Goal: Information Seeking & Learning: Check status

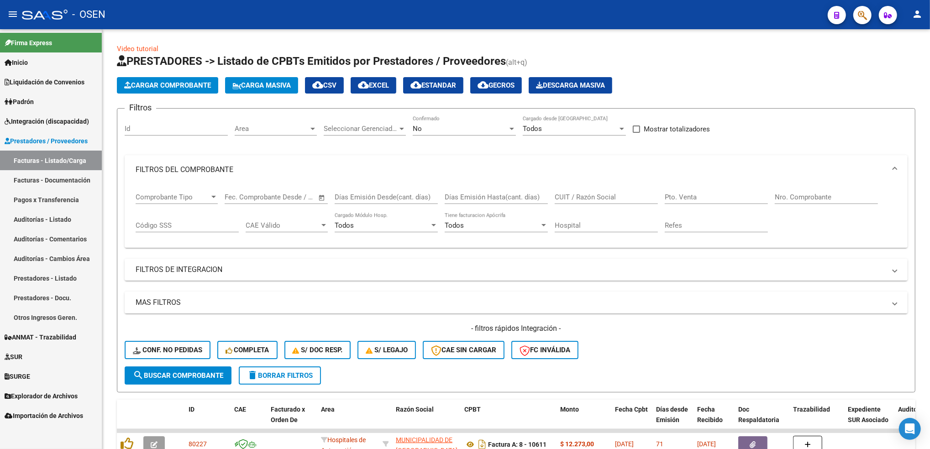
scroll to position [92, 0]
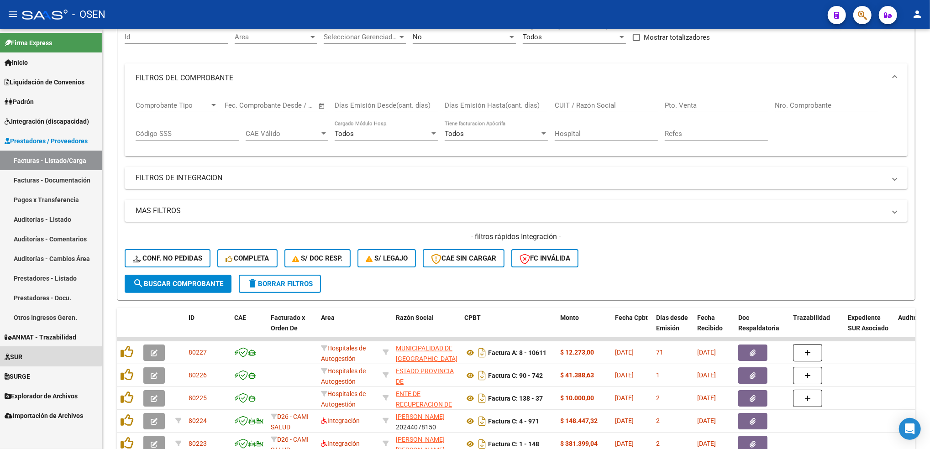
click at [41, 353] on link "SUR" at bounding box center [51, 357] width 102 height 20
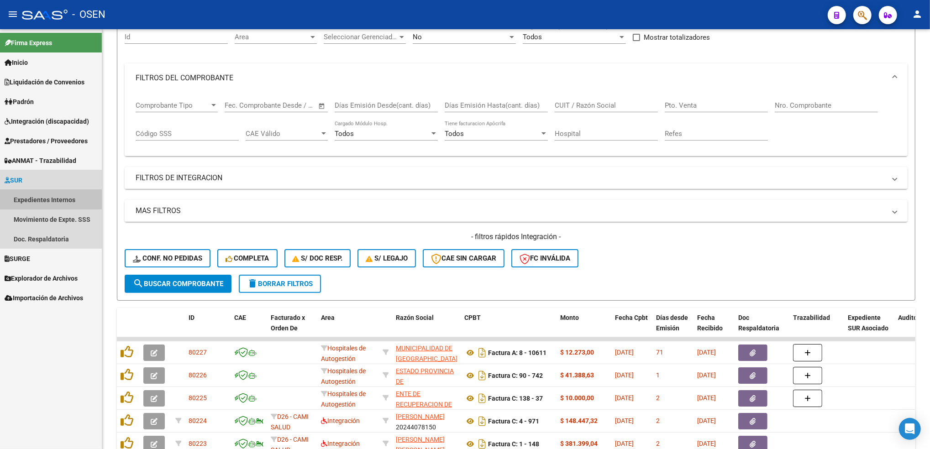
click at [46, 194] on link "Expedientes Internos" at bounding box center [51, 200] width 102 height 20
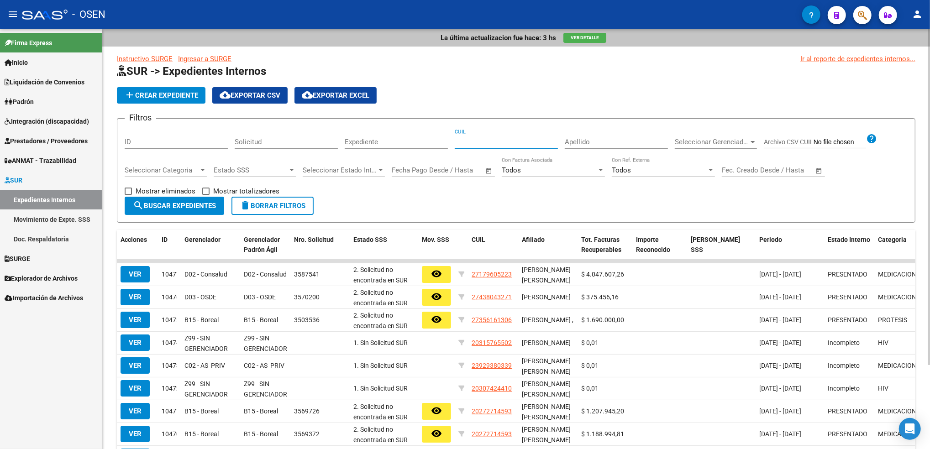
click at [477, 138] on input "CUIL" at bounding box center [506, 142] width 103 height 8
paste input "27-36129549-3"
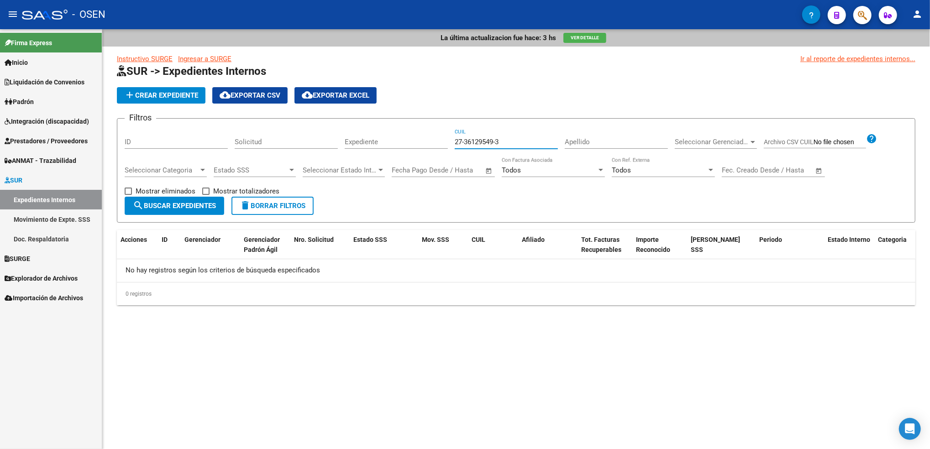
click at [498, 140] on input "27-36129549-3" at bounding box center [506, 142] width 103 height 8
click at [498, 141] on input "27-36129549-3" at bounding box center [506, 142] width 103 height 8
click at [512, 142] on input "27-36129549-3" at bounding box center [506, 142] width 103 height 8
type input "27-36129549-3"
click at [166, 206] on span "search Buscar Expedientes" at bounding box center [174, 206] width 83 height 8
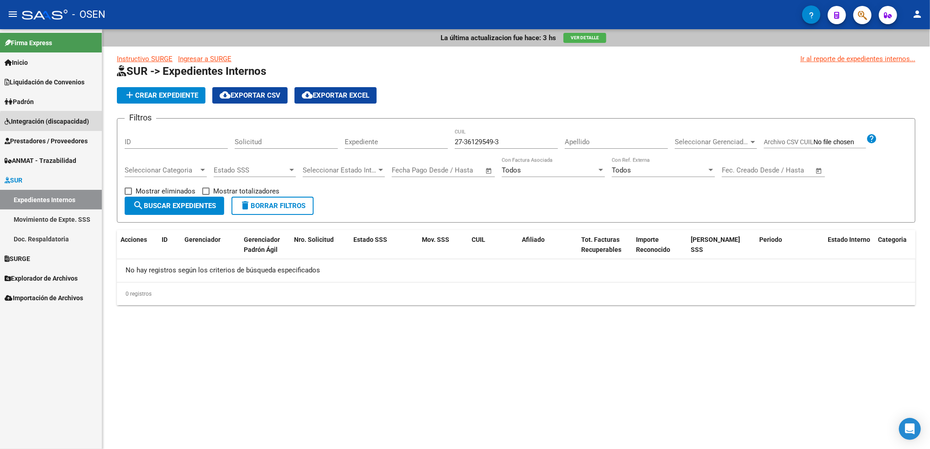
click at [55, 125] on span "Integración (discapacidad)" at bounding box center [47, 121] width 84 height 10
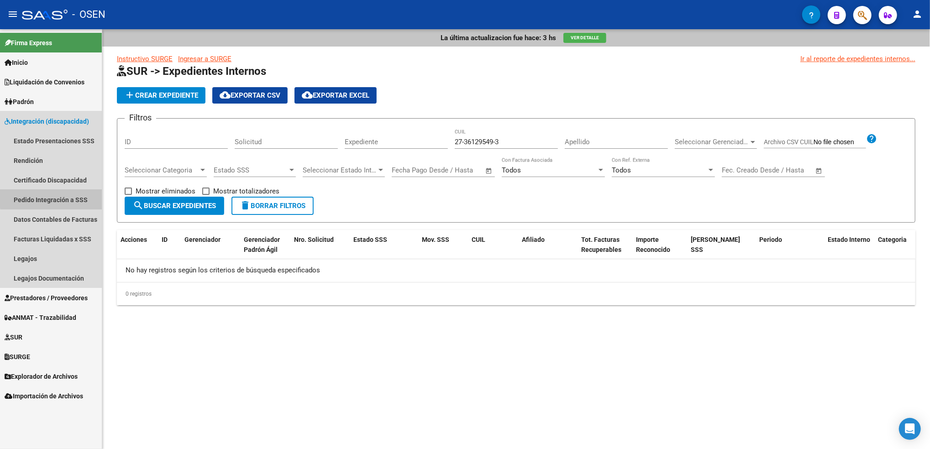
click at [53, 197] on link "Pedido Integración a SSS" at bounding box center [51, 200] width 102 height 20
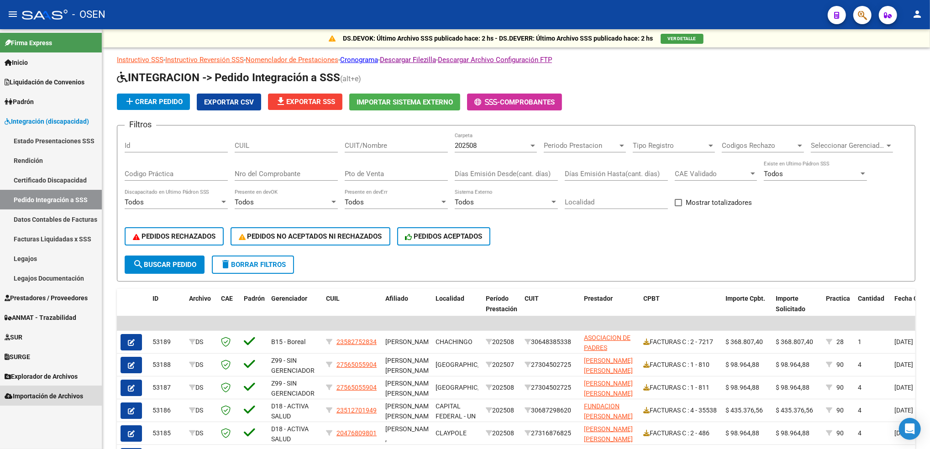
click at [44, 398] on span "Importación de Archivos" at bounding box center [44, 396] width 79 height 10
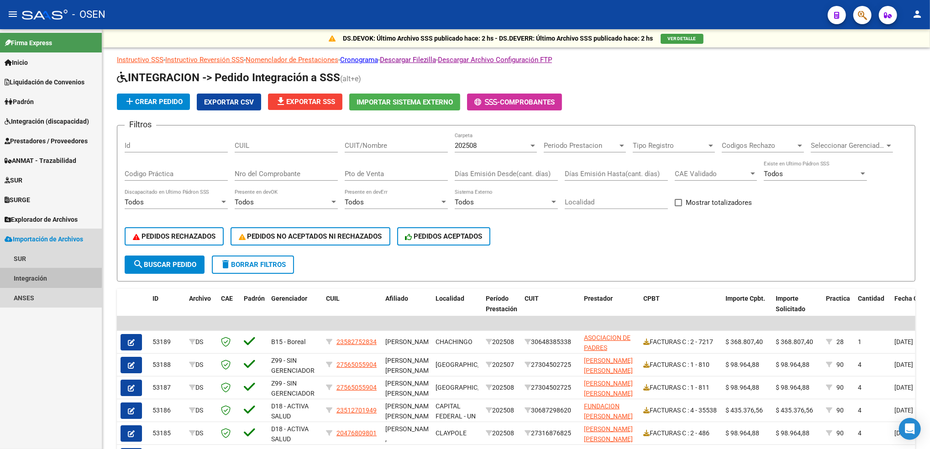
click at [43, 277] on link "Integración" at bounding box center [51, 279] width 102 height 20
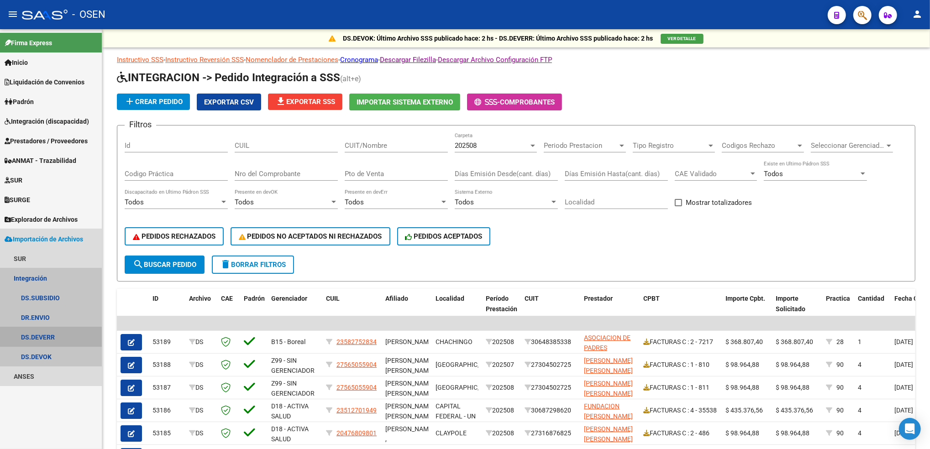
click at [47, 338] on link "DS.DEVERR" at bounding box center [51, 337] width 102 height 20
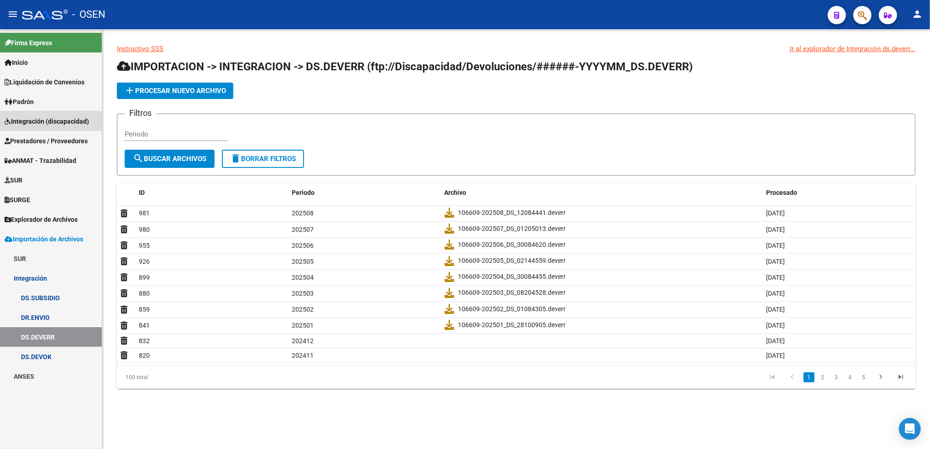
click at [67, 126] on link "Integración (discapacidad)" at bounding box center [51, 121] width 102 height 20
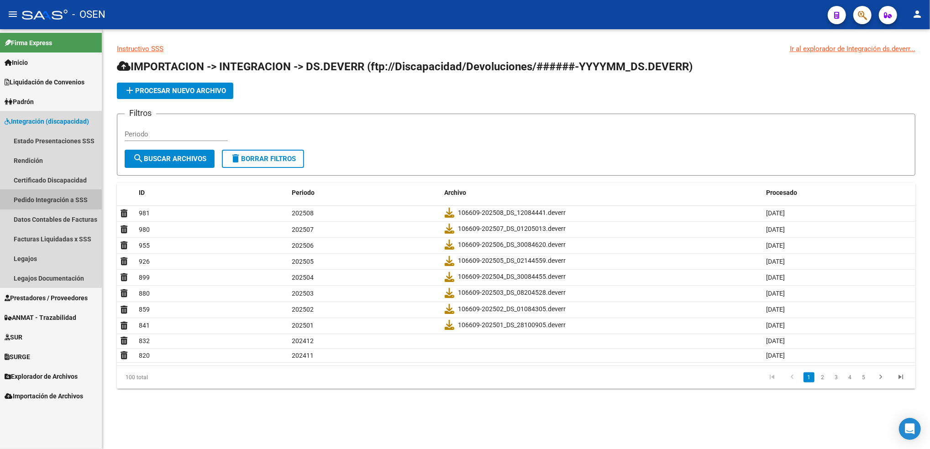
click at [61, 193] on link "Pedido Integración a SSS" at bounding box center [51, 200] width 102 height 20
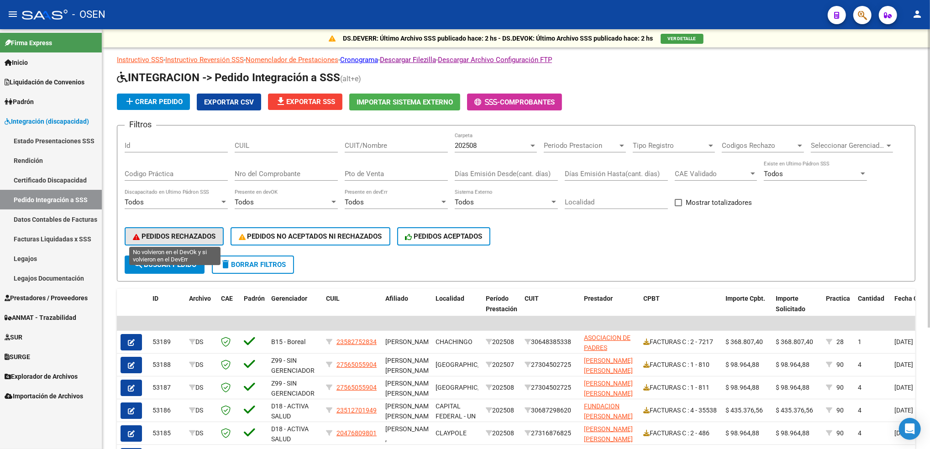
click at [188, 238] on span "PEDIDOS RECHAZADOS" at bounding box center [174, 236] width 83 height 8
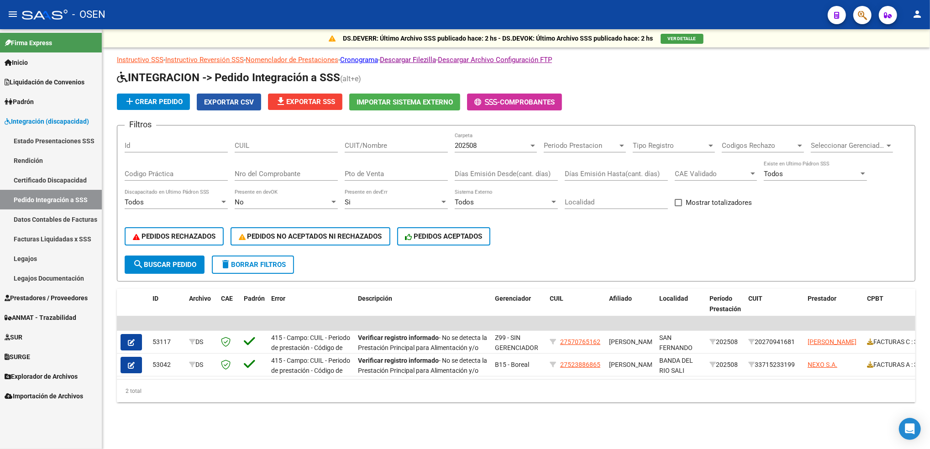
click at [236, 100] on span "Exportar CSV" at bounding box center [229, 102] width 50 height 8
click at [870, 21] on button "button" at bounding box center [863, 15] width 18 height 18
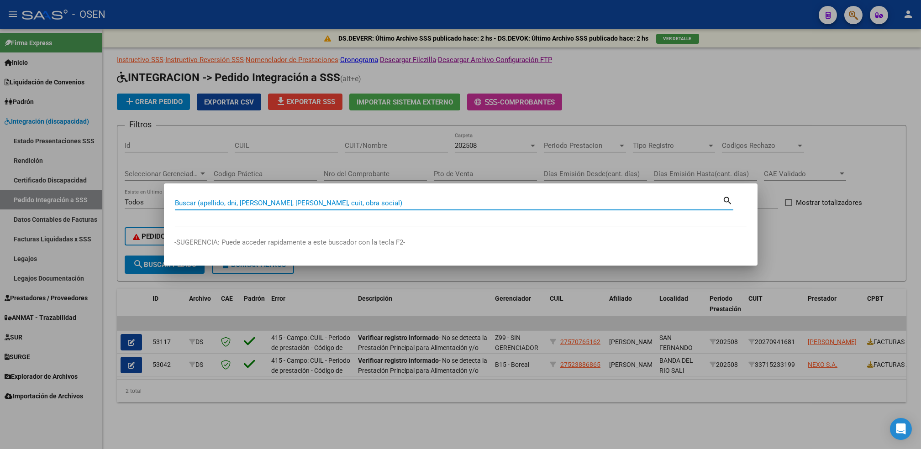
paste input "27361295493"
type input "27361295493"
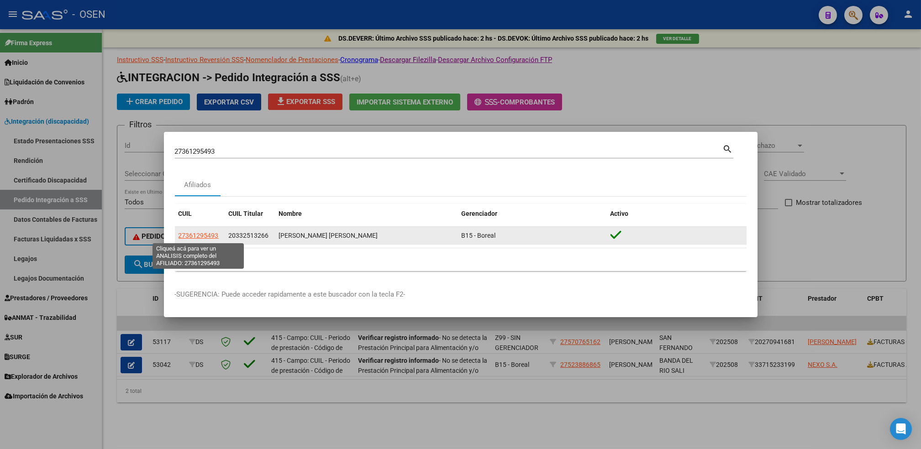
click at [192, 235] on span "27361295493" at bounding box center [199, 235] width 40 height 7
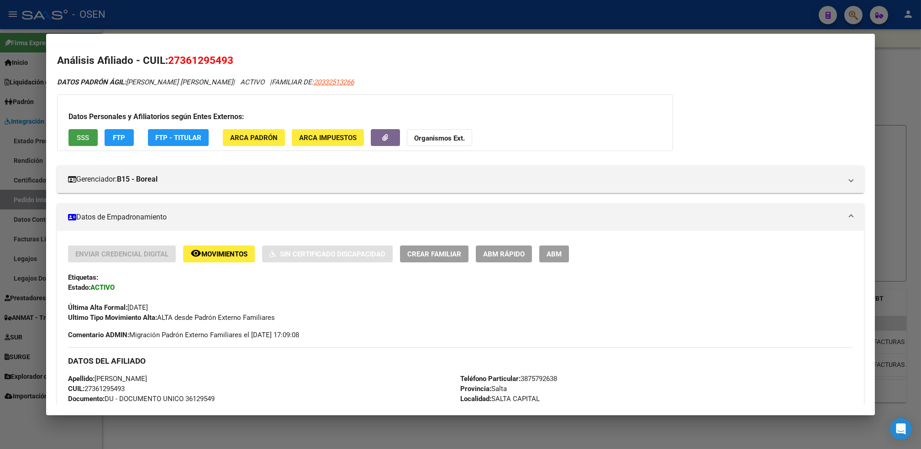
click at [77, 141] on span "SSS" at bounding box center [83, 138] width 12 height 8
click at [74, 144] on button "SSS" at bounding box center [83, 137] width 29 height 17
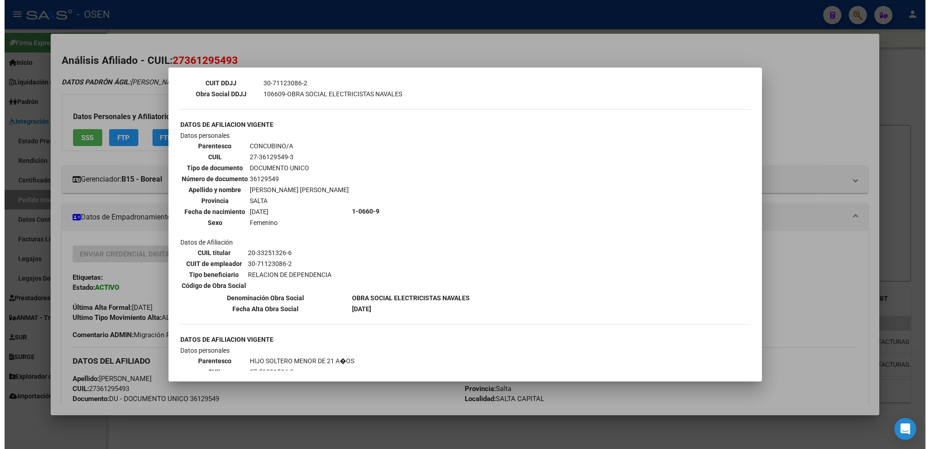
scroll to position [278, 0]
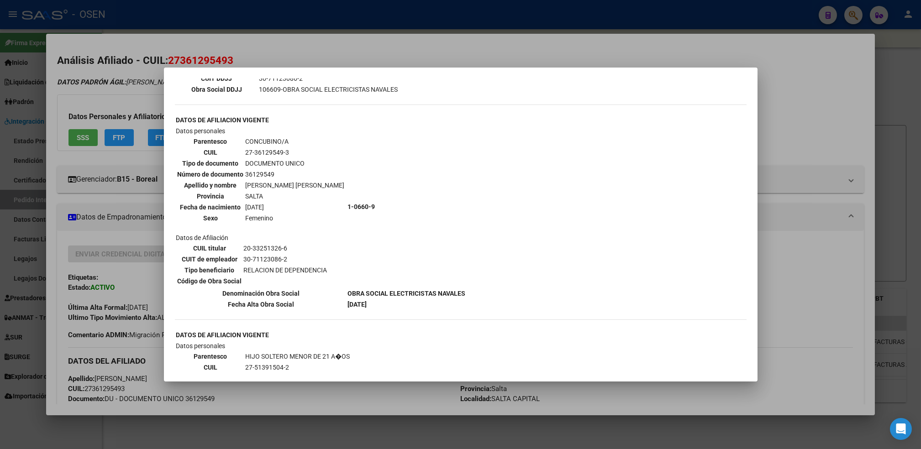
click at [324, 416] on div at bounding box center [460, 224] width 921 height 449
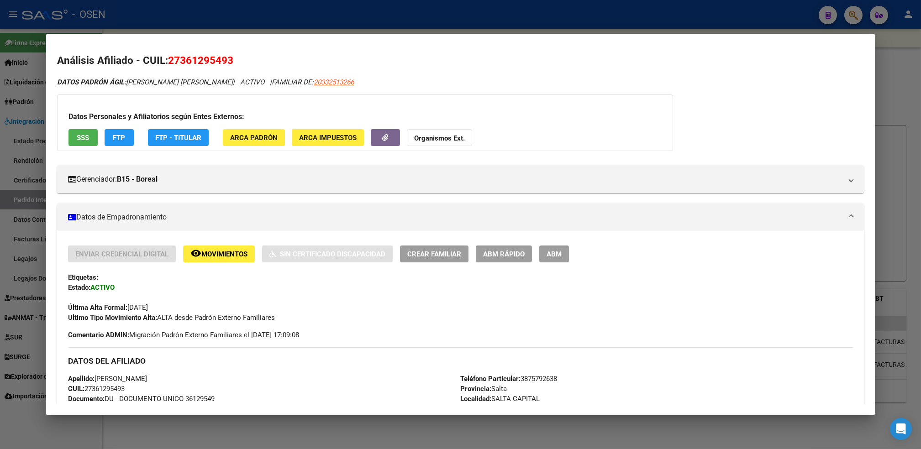
click at [320, 422] on div at bounding box center [460, 224] width 921 height 449
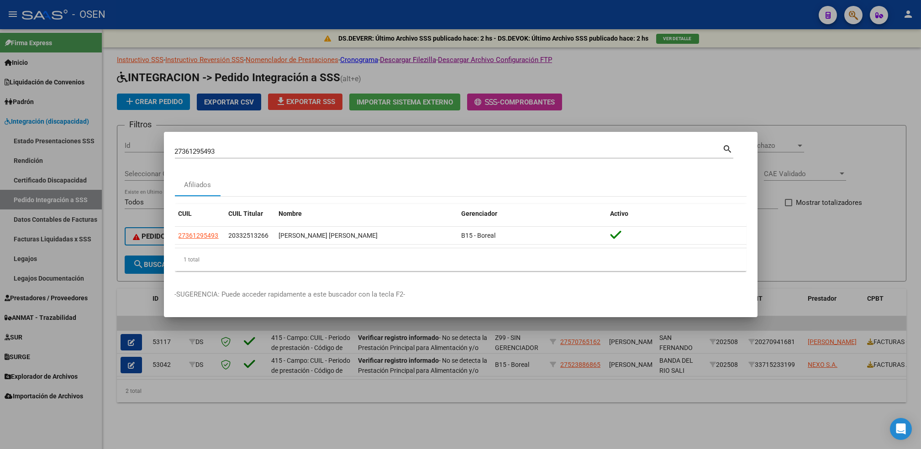
click at [54, 200] on div at bounding box center [460, 224] width 921 height 449
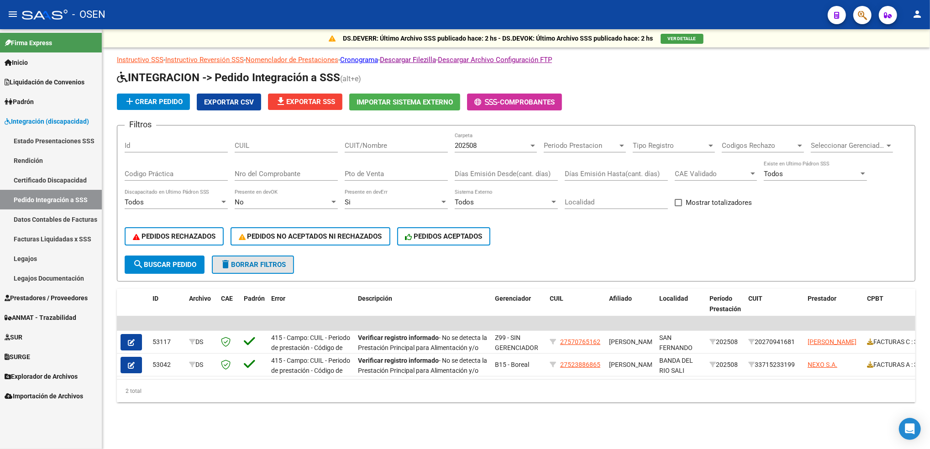
click at [256, 256] on button "delete Borrar Filtros" at bounding box center [253, 265] width 82 height 18
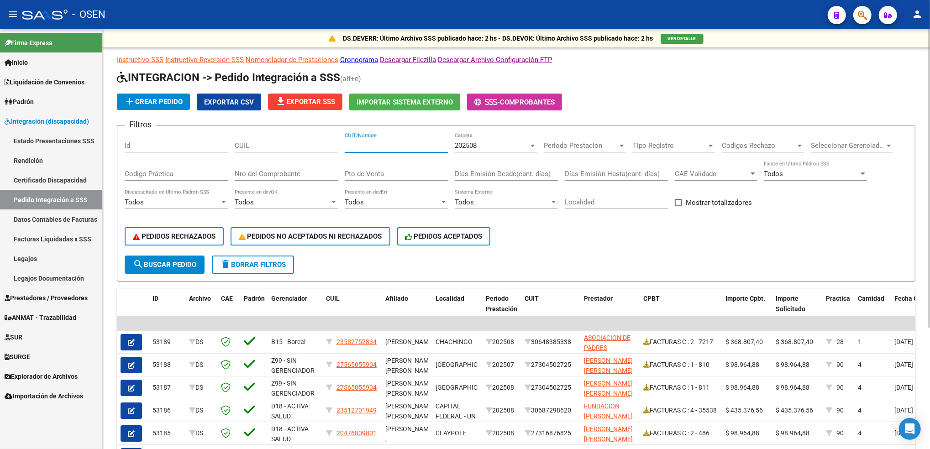
click at [410, 148] on input "CUIT/Nombre" at bounding box center [396, 146] width 103 height 8
type input "medical"
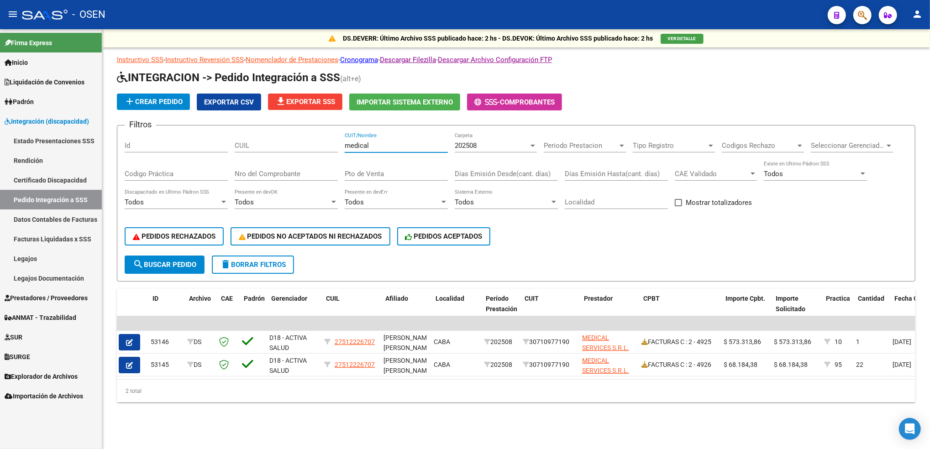
scroll to position [0, 0]
drag, startPoint x: 384, startPoint y: 148, endPoint x: 317, endPoint y: 151, distance: 66.7
click at [317, 151] on div "Filtros Id CUIL medical CUIT/Nombre 202508 Carpeta Periodo Prestacion Periodo P…" at bounding box center [516, 194] width 783 height 123
click at [56, 291] on link "Prestadores / Proveedores" at bounding box center [51, 298] width 102 height 20
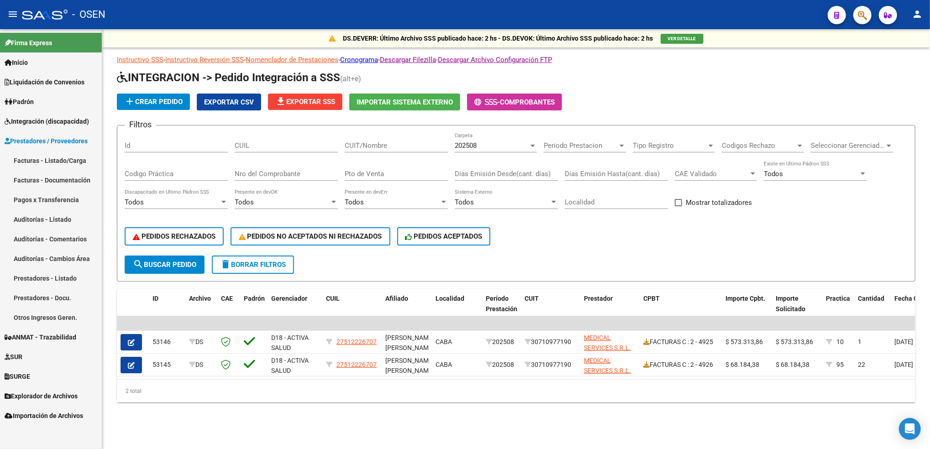
click at [60, 155] on link "Facturas - Listado/Carga" at bounding box center [51, 161] width 102 height 20
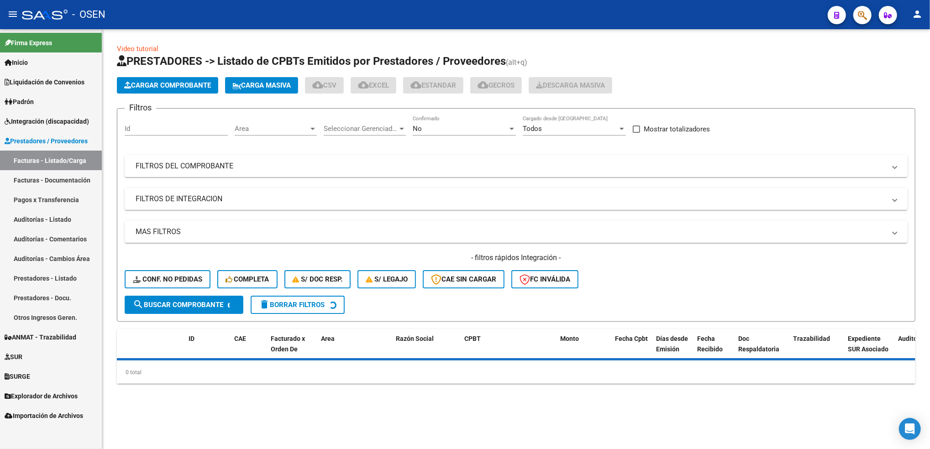
click at [464, 129] on div "No" at bounding box center [460, 129] width 95 height 8
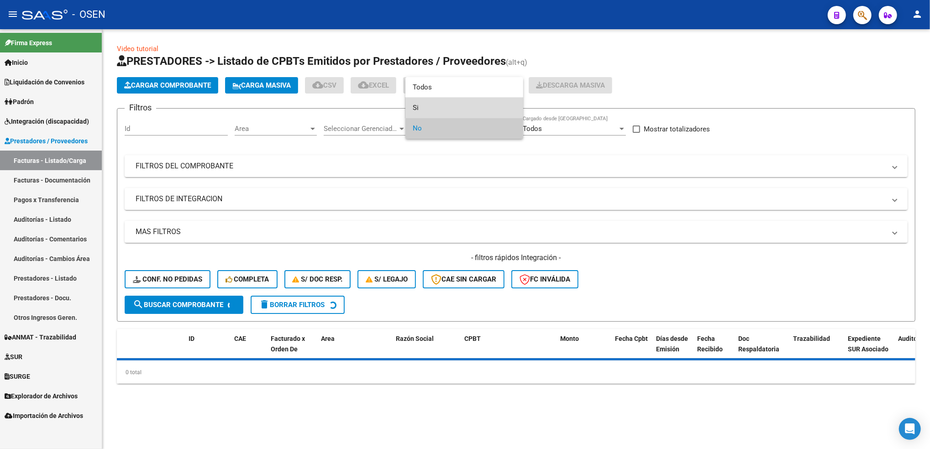
click at [436, 100] on span "Si" at bounding box center [464, 108] width 103 height 21
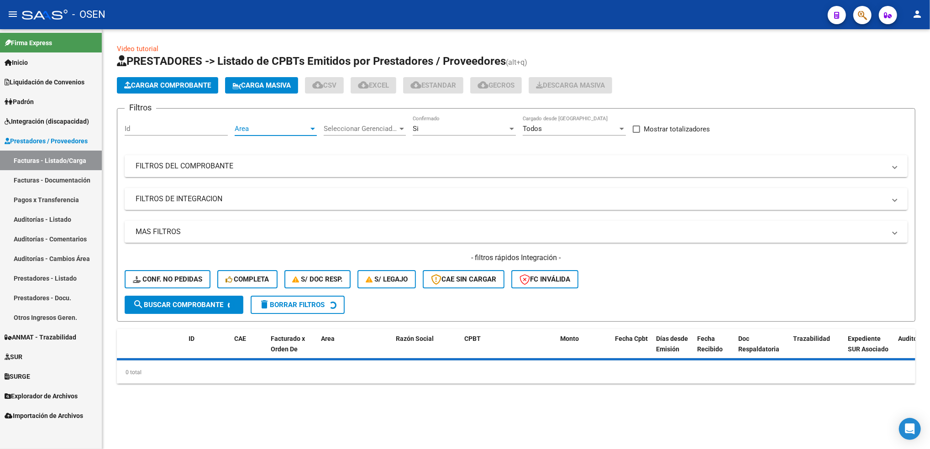
click at [274, 125] on span "Area" at bounding box center [272, 129] width 74 height 8
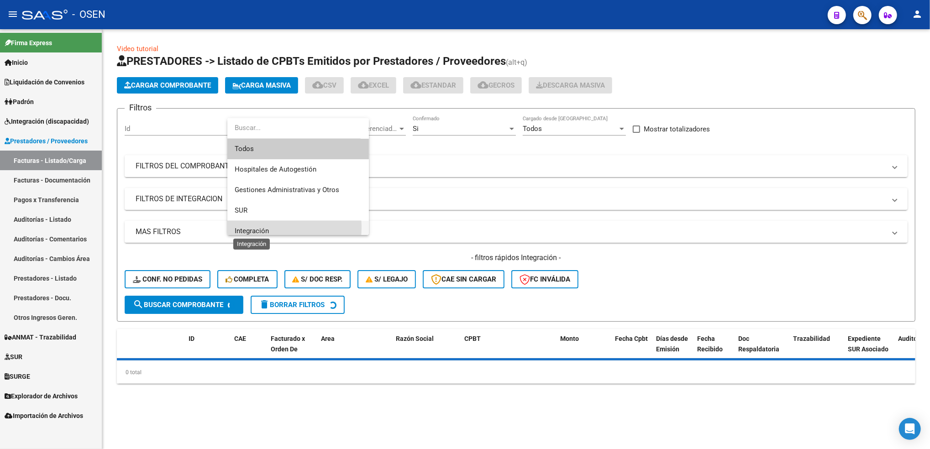
click at [265, 227] on span "Integración" at bounding box center [252, 231] width 34 height 8
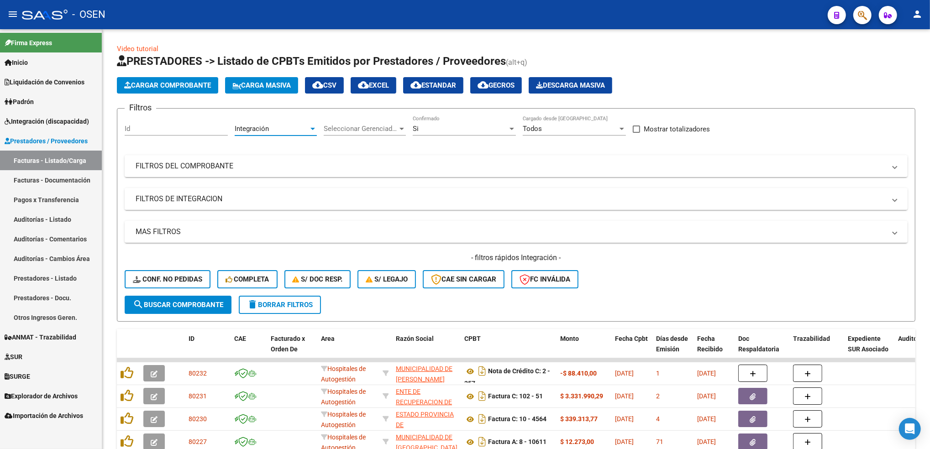
click at [194, 194] on mat-panel-title "FILTROS DE INTEGRACION" at bounding box center [511, 199] width 750 height 10
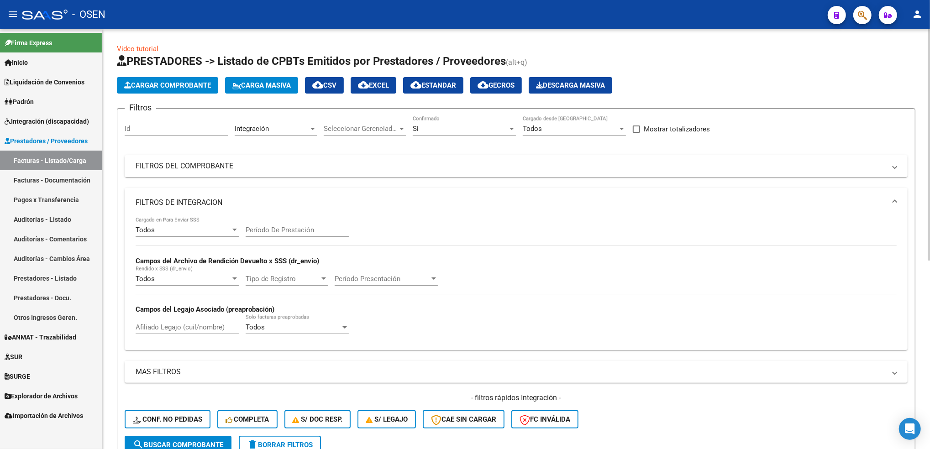
click at [176, 232] on div "Todos" at bounding box center [183, 230] width 95 height 8
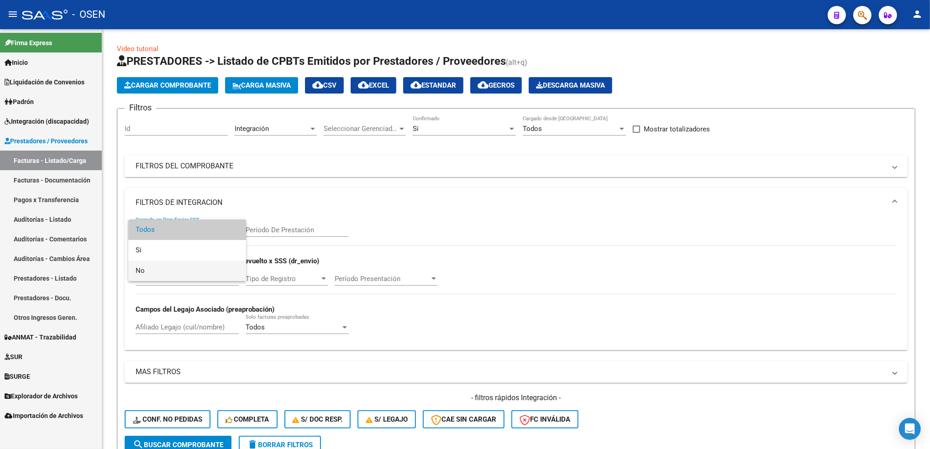
click at [176, 265] on span "No" at bounding box center [187, 271] width 103 height 21
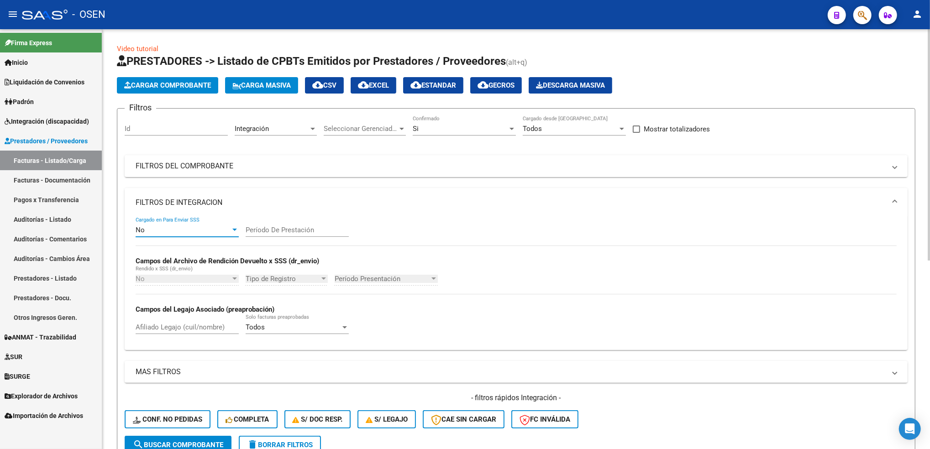
click at [262, 204] on mat-panel-title "FILTROS DE INTEGRACION" at bounding box center [511, 203] width 750 height 10
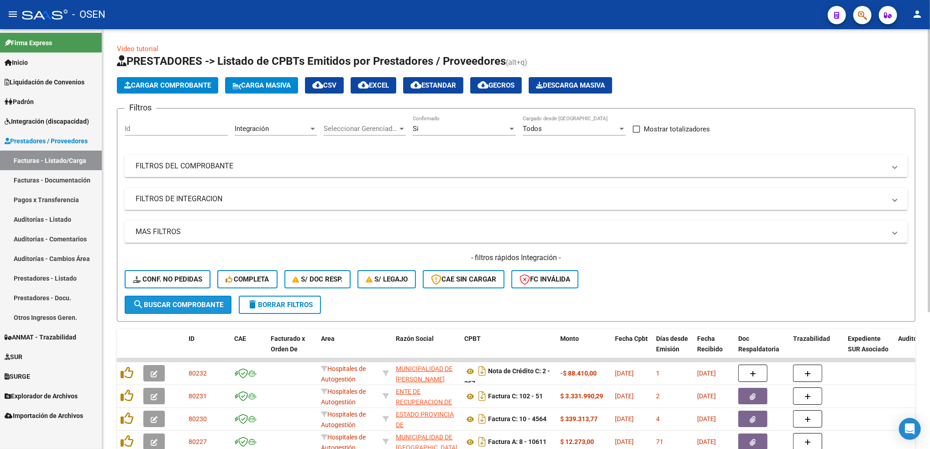
click at [198, 301] on span "search Buscar Comprobante" at bounding box center [178, 305] width 90 height 8
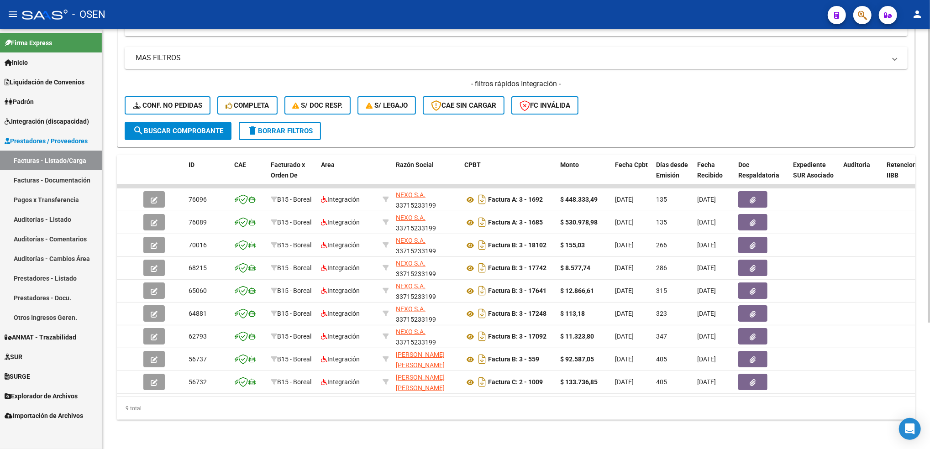
scroll to position [0, 0]
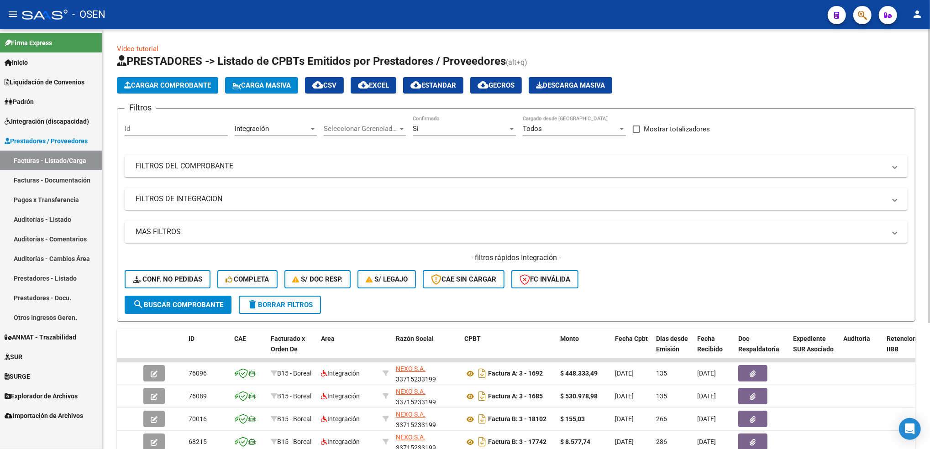
click at [905, 61] on div "Video tutorial PRESTADORES -> Listado de CPBTs Emitidos por Prestadores / Prove…" at bounding box center [517, 326] width 830 height 594
